Goal: Find specific page/section: Find specific page/section

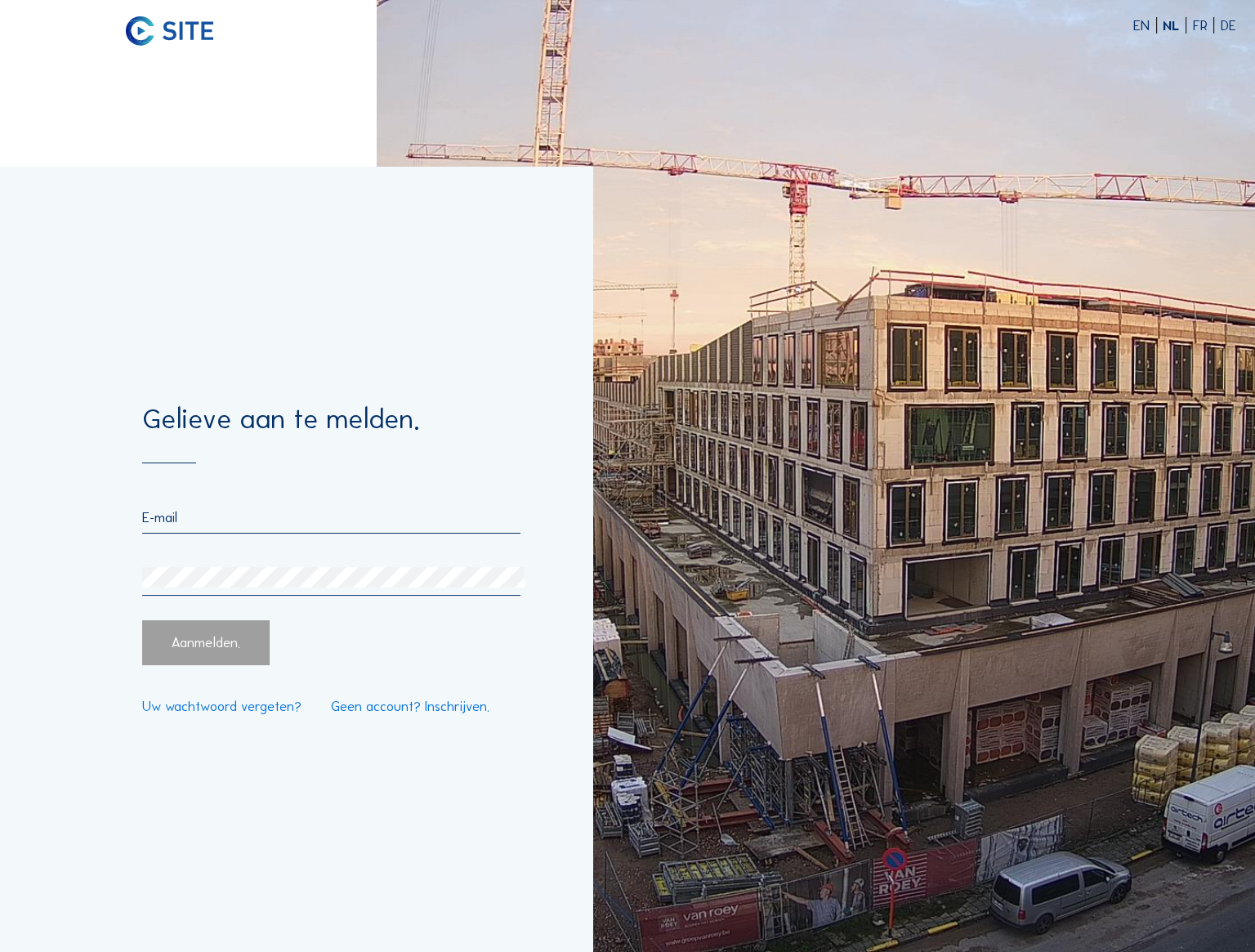
type input "[PERSON_NAME][EMAIL_ADDRESS][DOMAIN_NAME]"
click at [195, 654] on div "Aanmelden." at bounding box center [206, 643] width 128 height 45
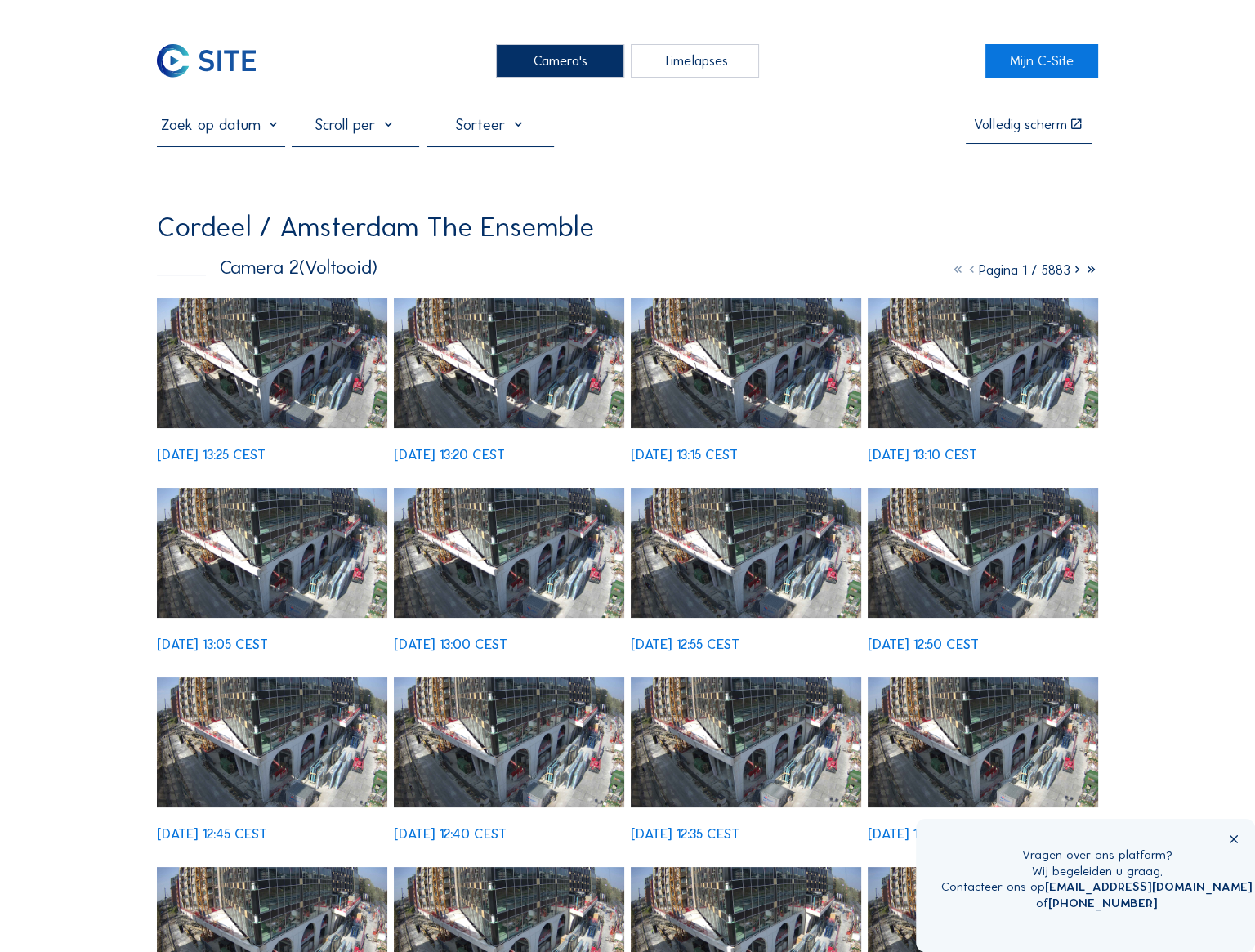
click at [576, 62] on div "Camera's" at bounding box center [560, 60] width 128 height 33
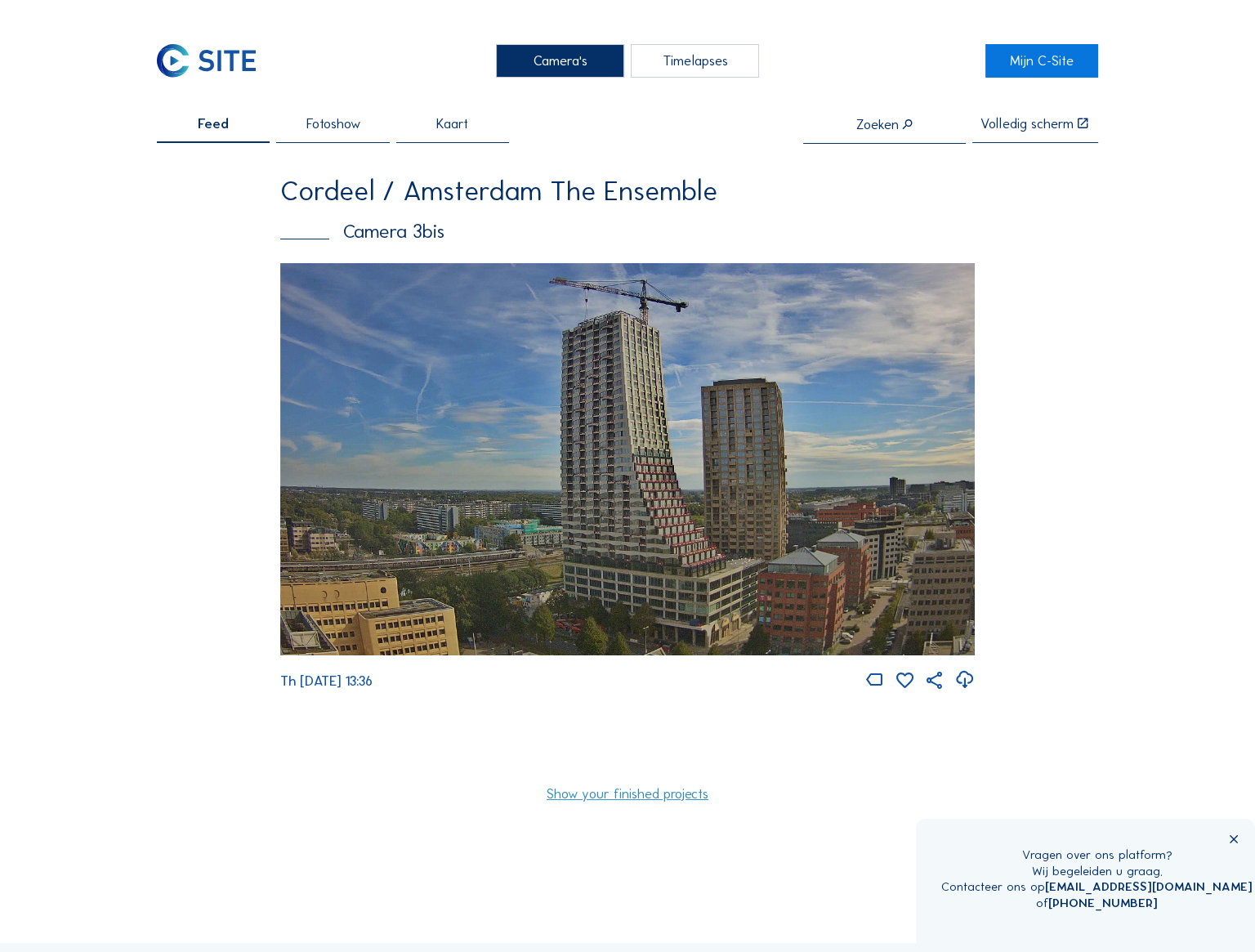
click at [821, 412] on img at bounding box center [628, 459] width 694 height 392
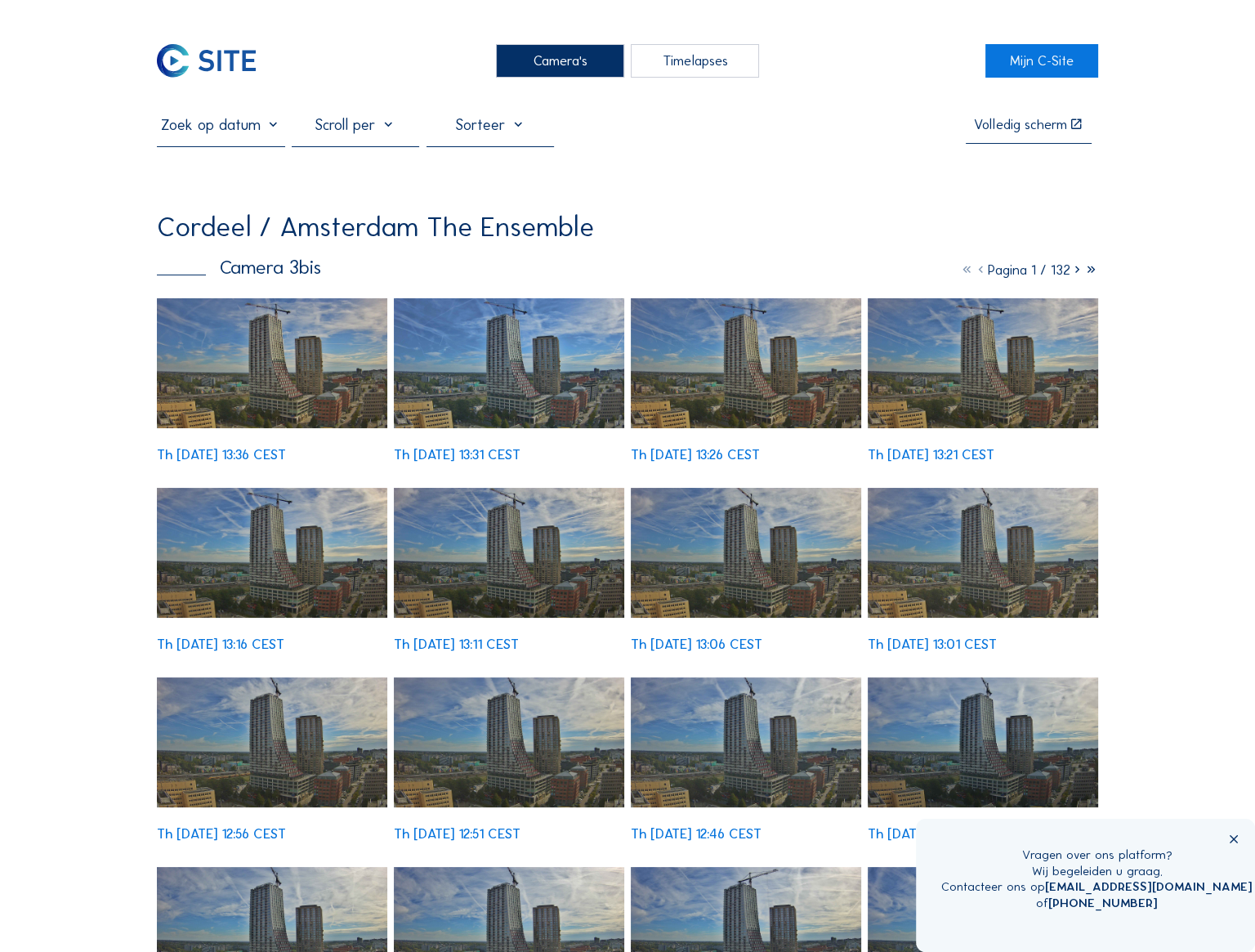
click at [265, 391] on img at bounding box center [272, 363] width 231 height 130
